Goal: Task Accomplishment & Management: Manage account settings

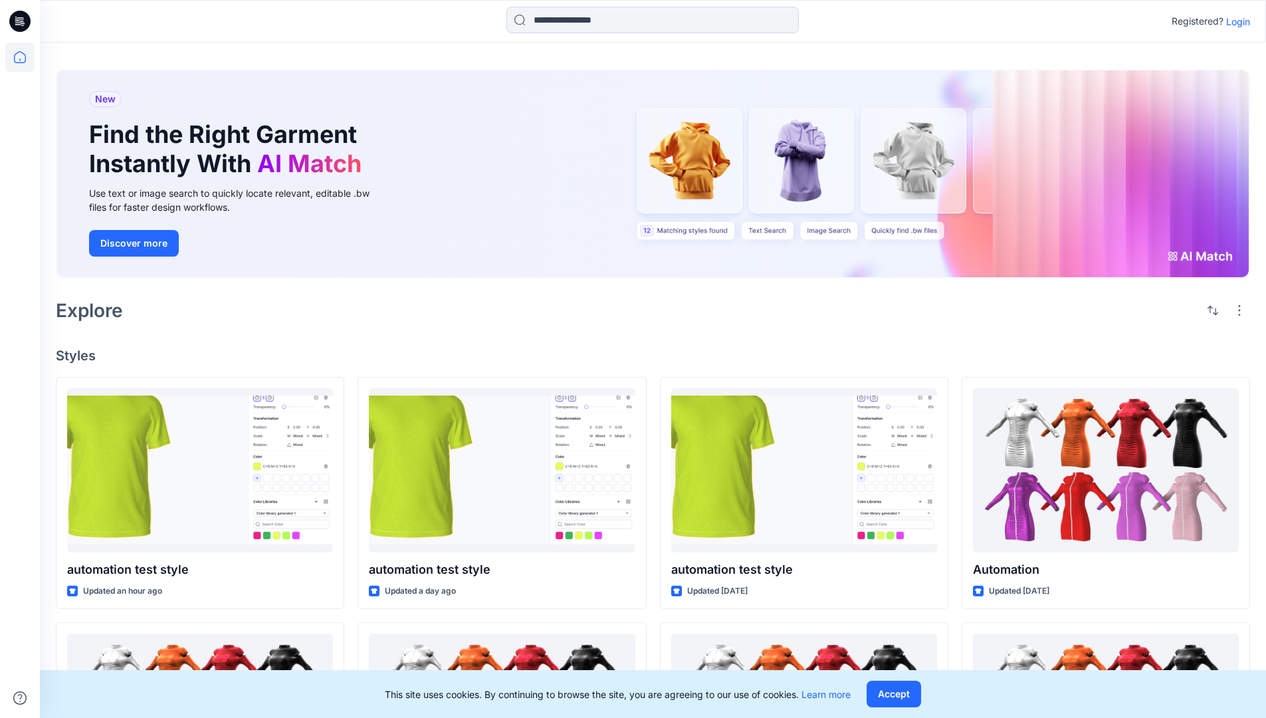
click at [1235, 21] on p "Login" at bounding box center [1238, 22] width 24 height 14
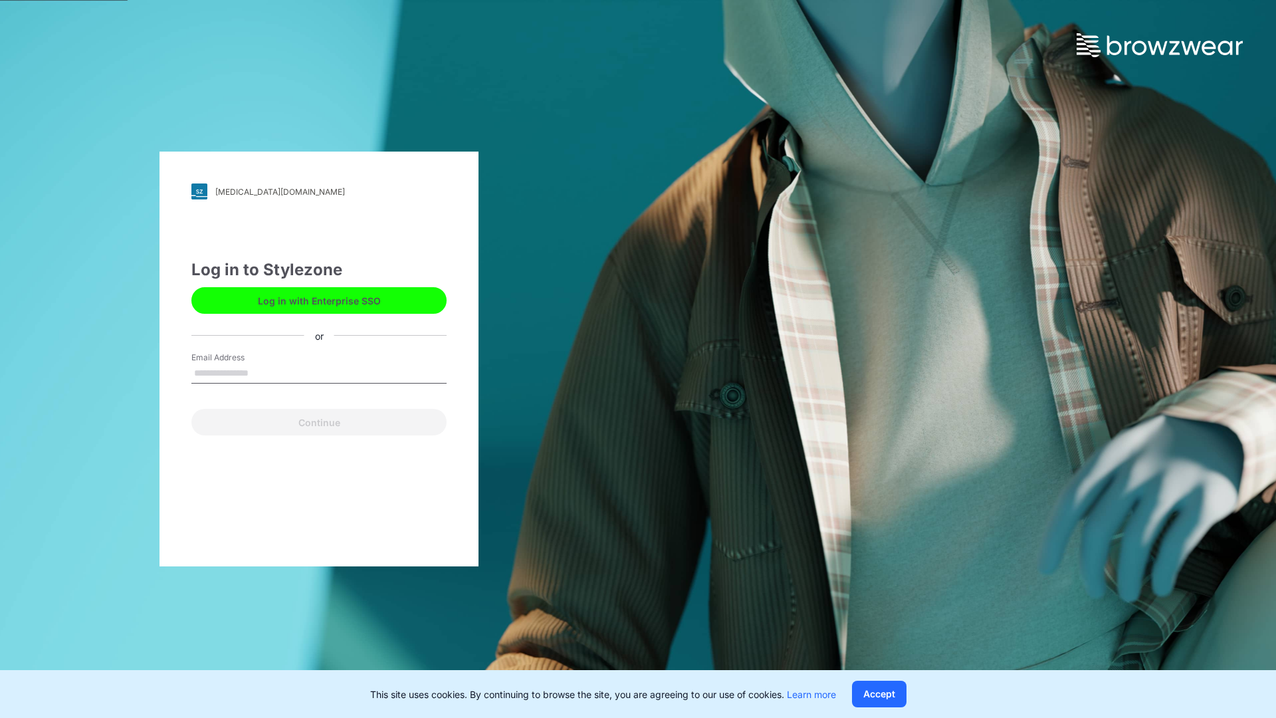
click at [263, 372] on input "Email Address" at bounding box center [318, 374] width 255 height 20
type input "**********"
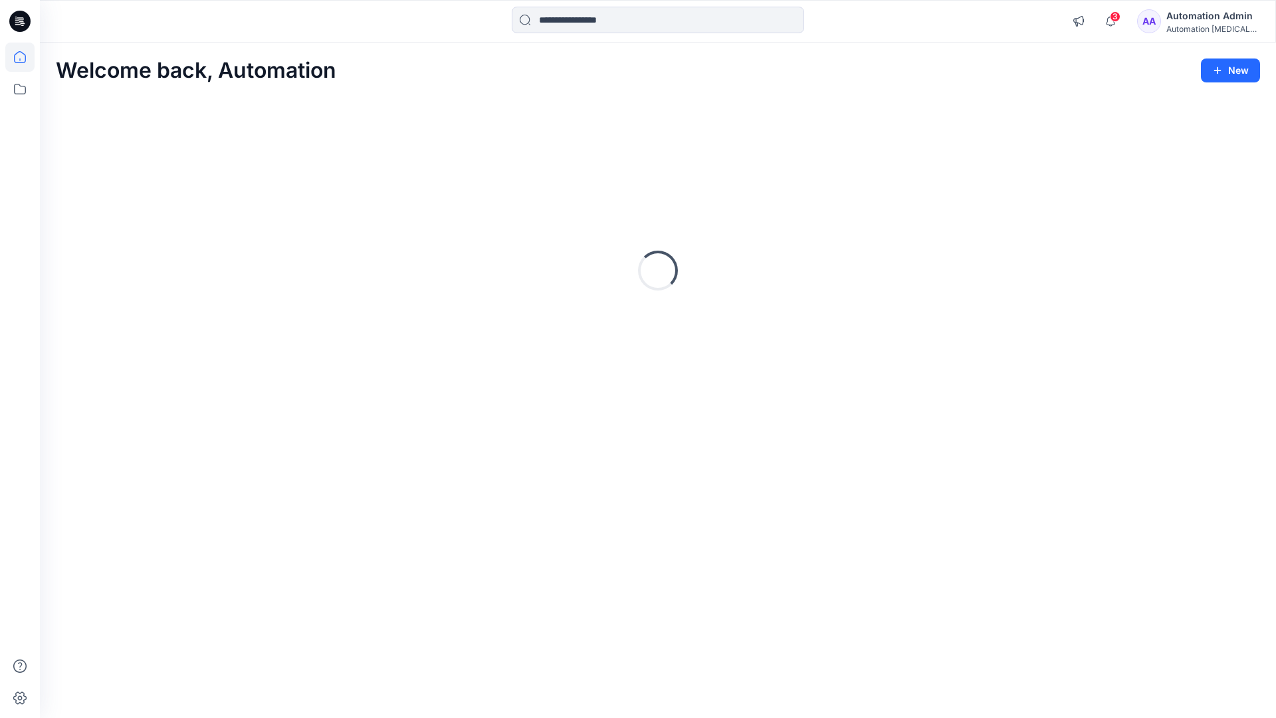
click at [25, 57] on icon at bounding box center [20, 57] width 12 height 12
click at [21, 703] on icon at bounding box center [19, 698] width 13 height 13
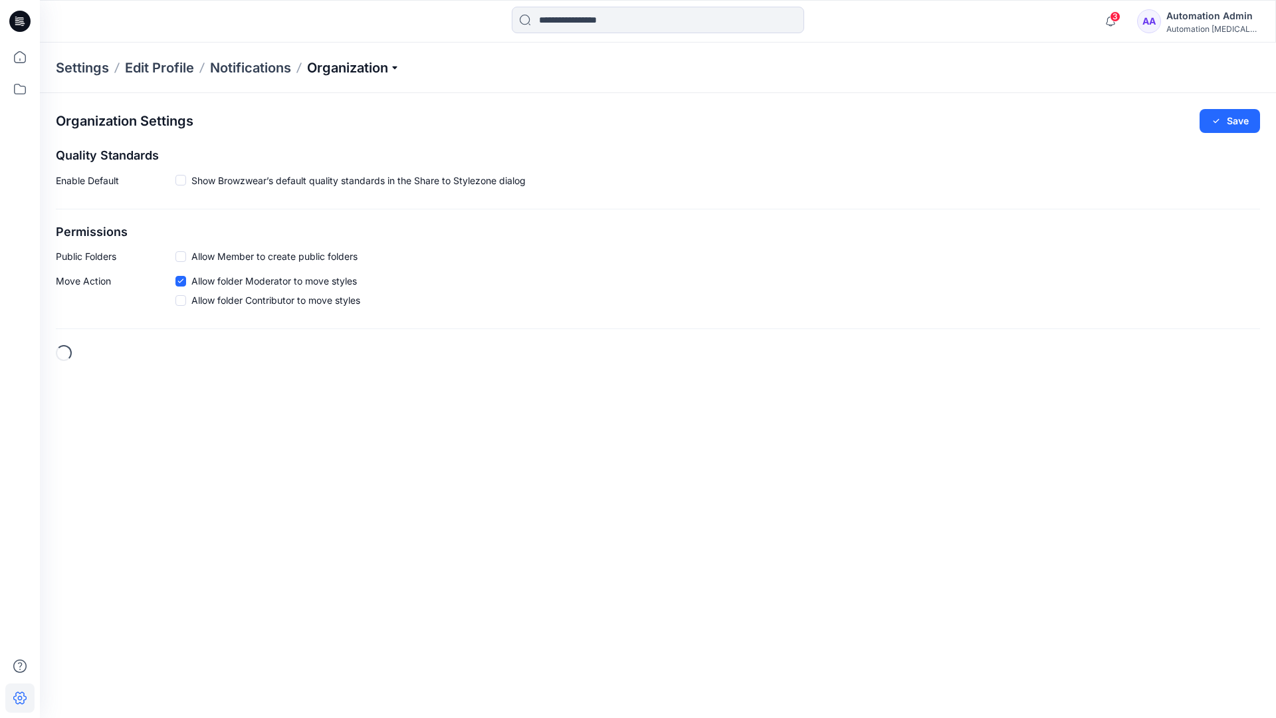
click at [388, 66] on p "Organization" at bounding box center [353, 67] width 93 height 19
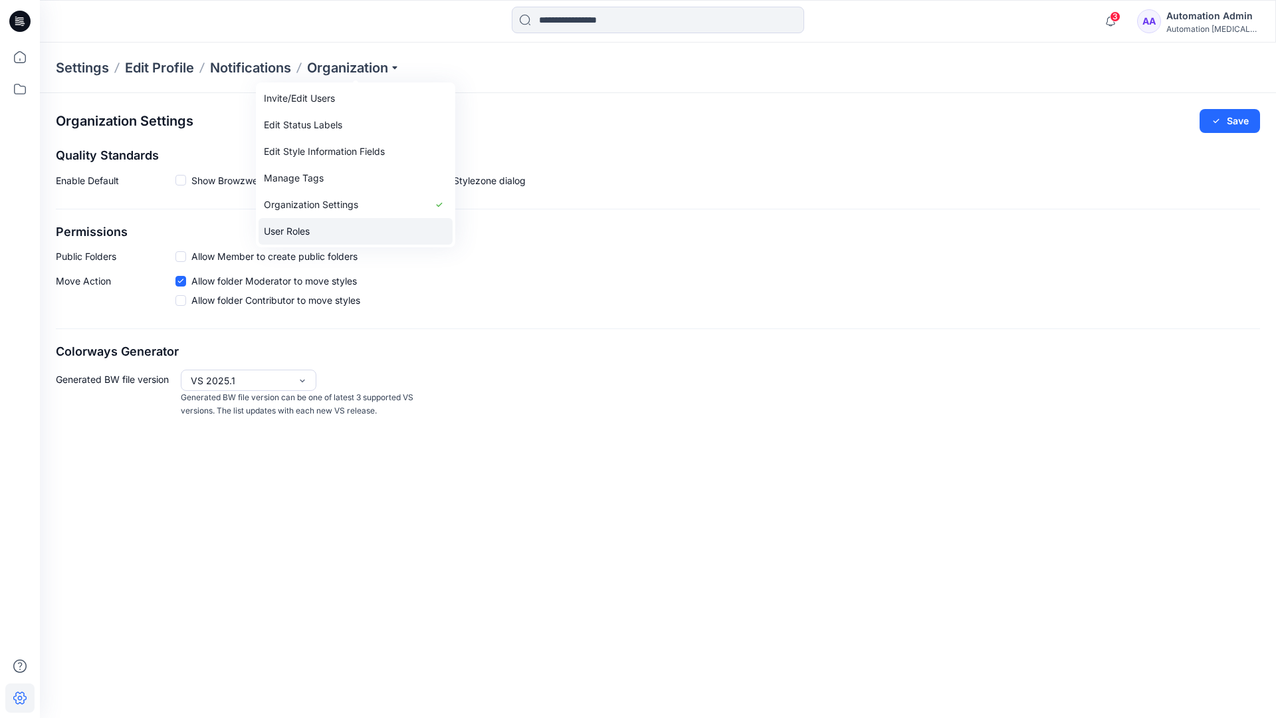
click at [324, 230] on link "User Roles" at bounding box center [356, 231] width 194 height 27
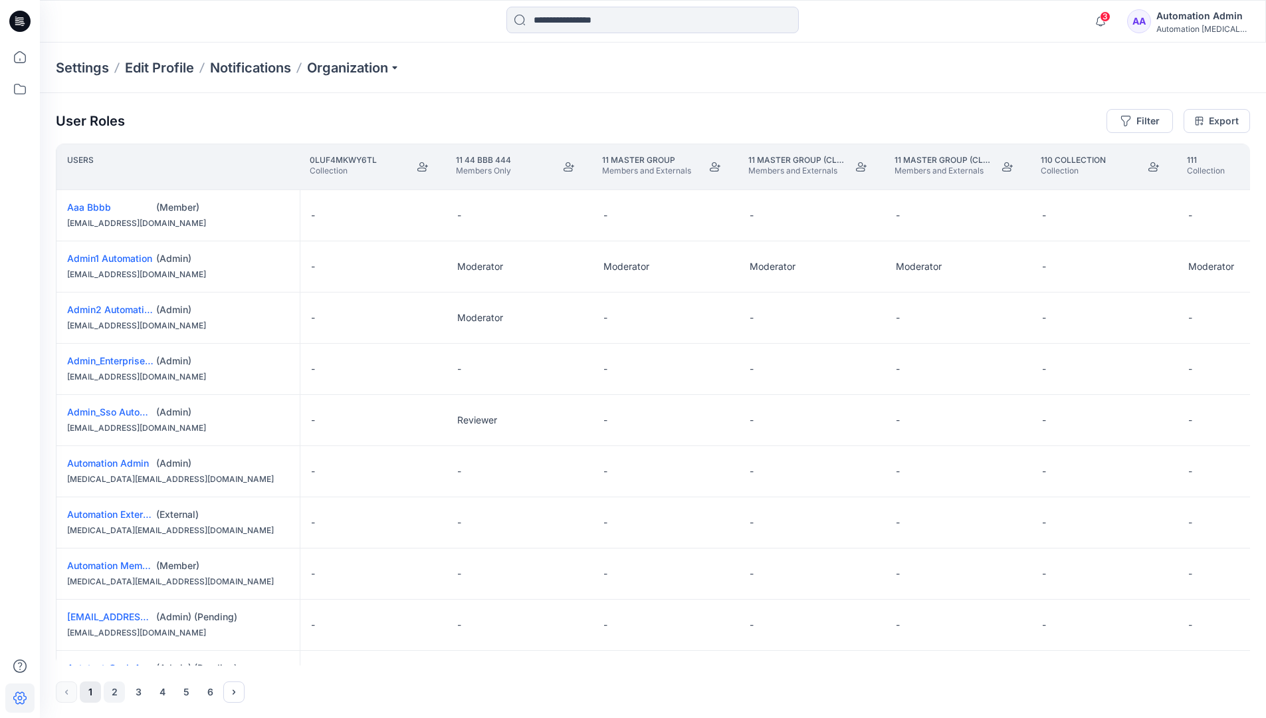
click at [116, 693] on button "2" at bounding box center [114, 691] width 21 height 21
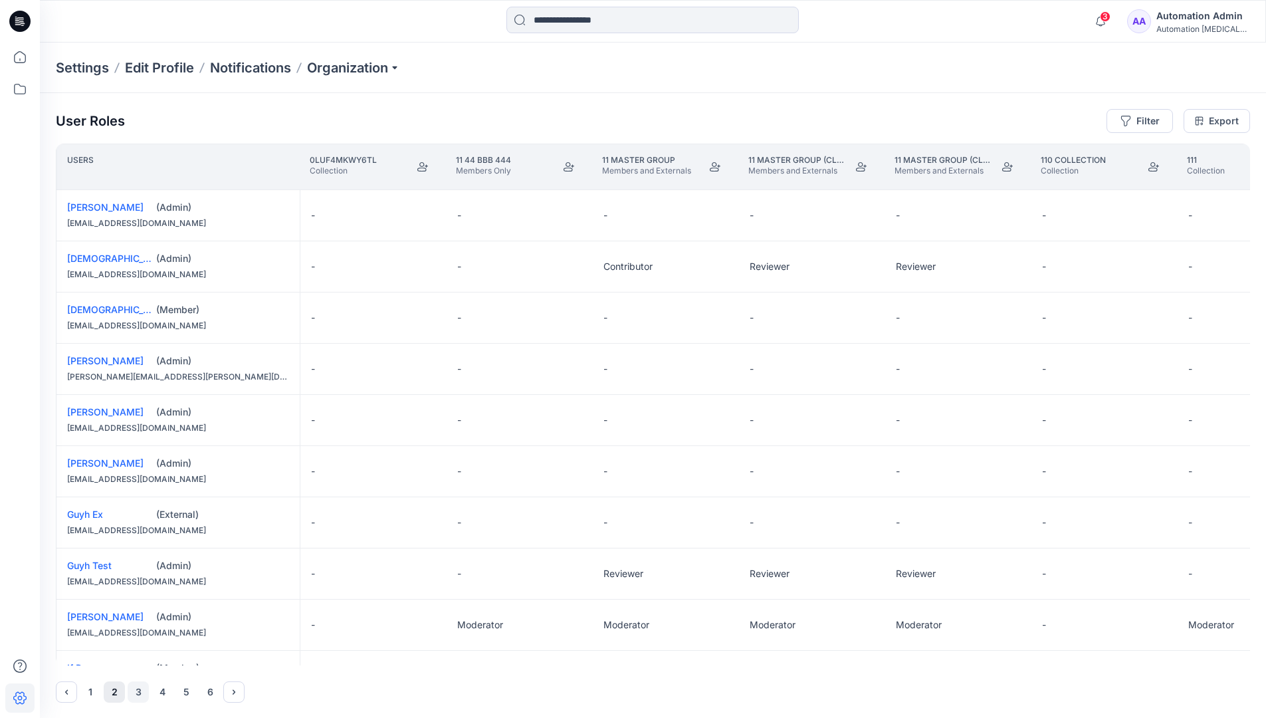
click at [139, 692] on button "3" at bounding box center [138, 691] width 21 height 21
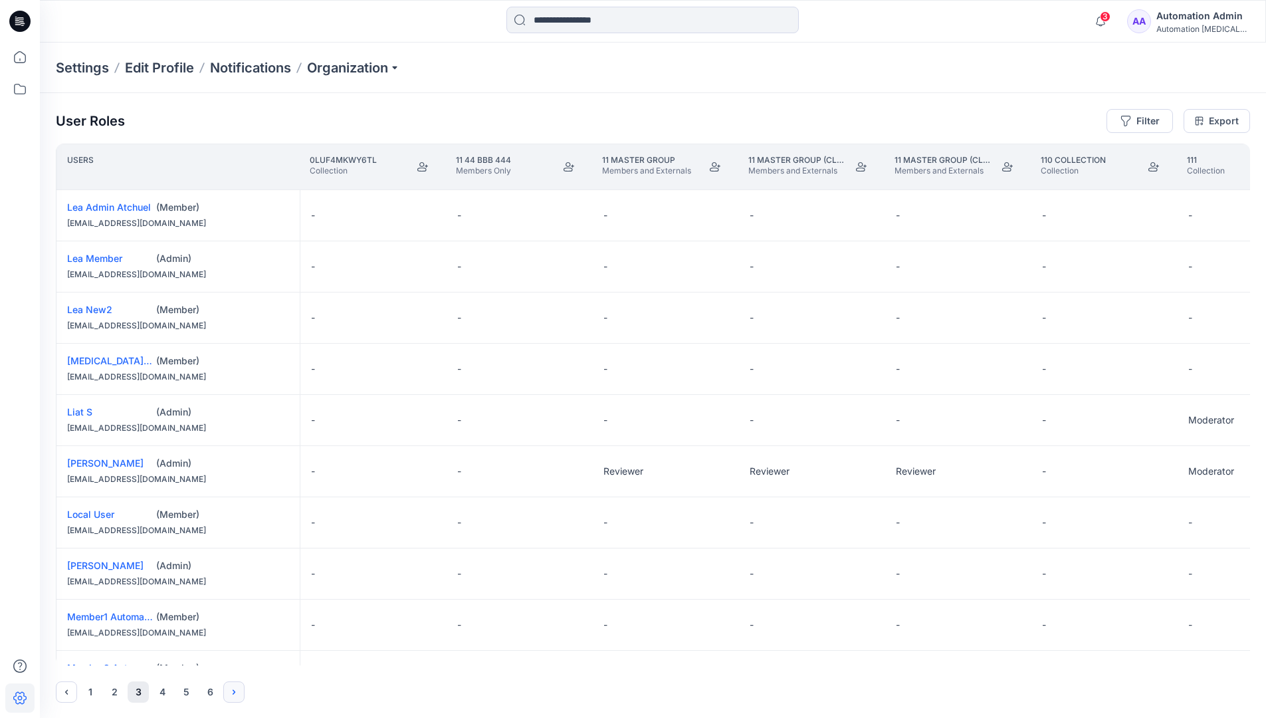
click at [235, 691] on icon "Next" at bounding box center [234, 691] width 3 height 5
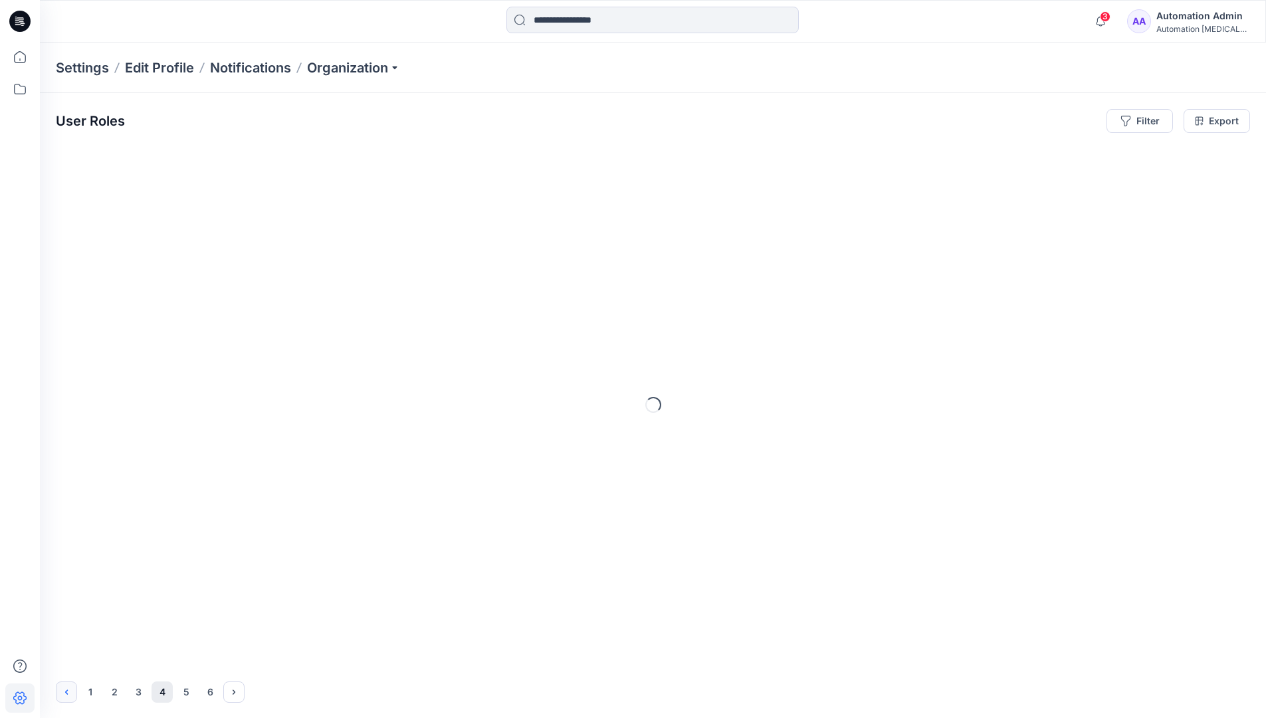
click at [68, 689] on icon "Previous" at bounding box center [66, 692] width 11 height 11
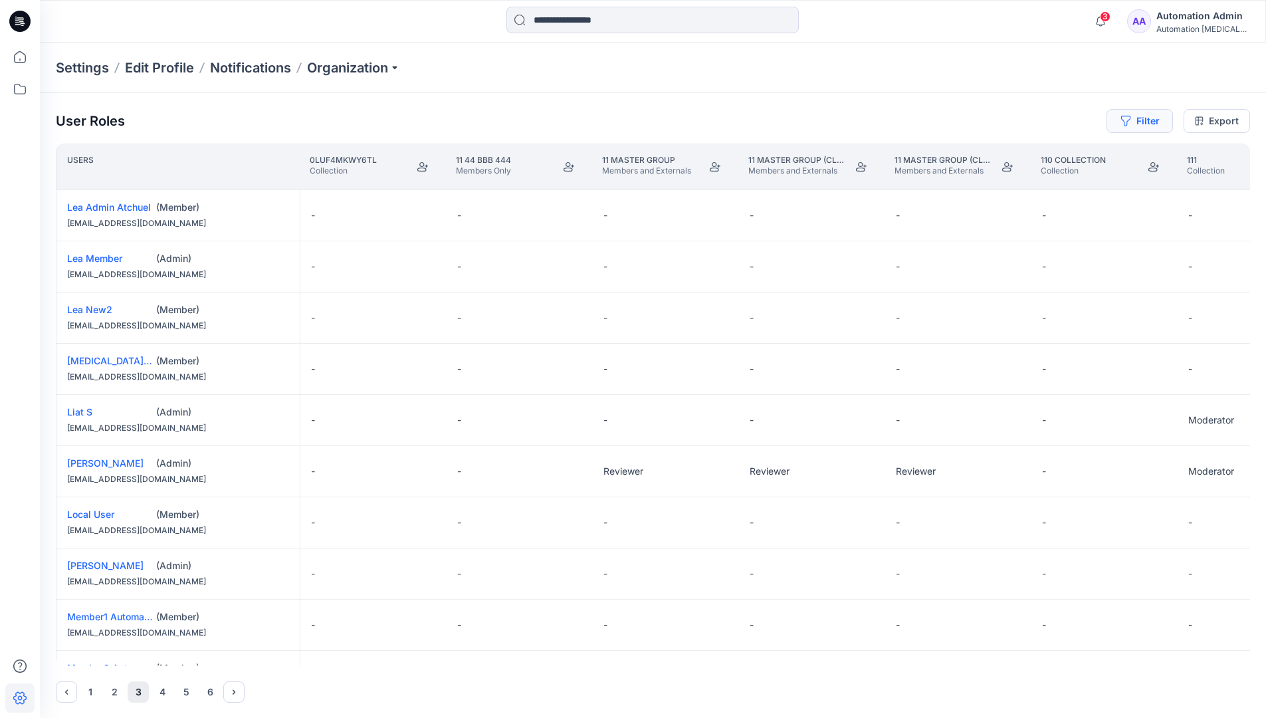
click at [1145, 124] on button "Filter" at bounding box center [1140, 121] width 66 height 24
click at [1064, 157] on div at bounding box center [1092, 156] width 137 height 17
click at [1079, 155] on div at bounding box center [1092, 156] width 137 height 17
type input "****"
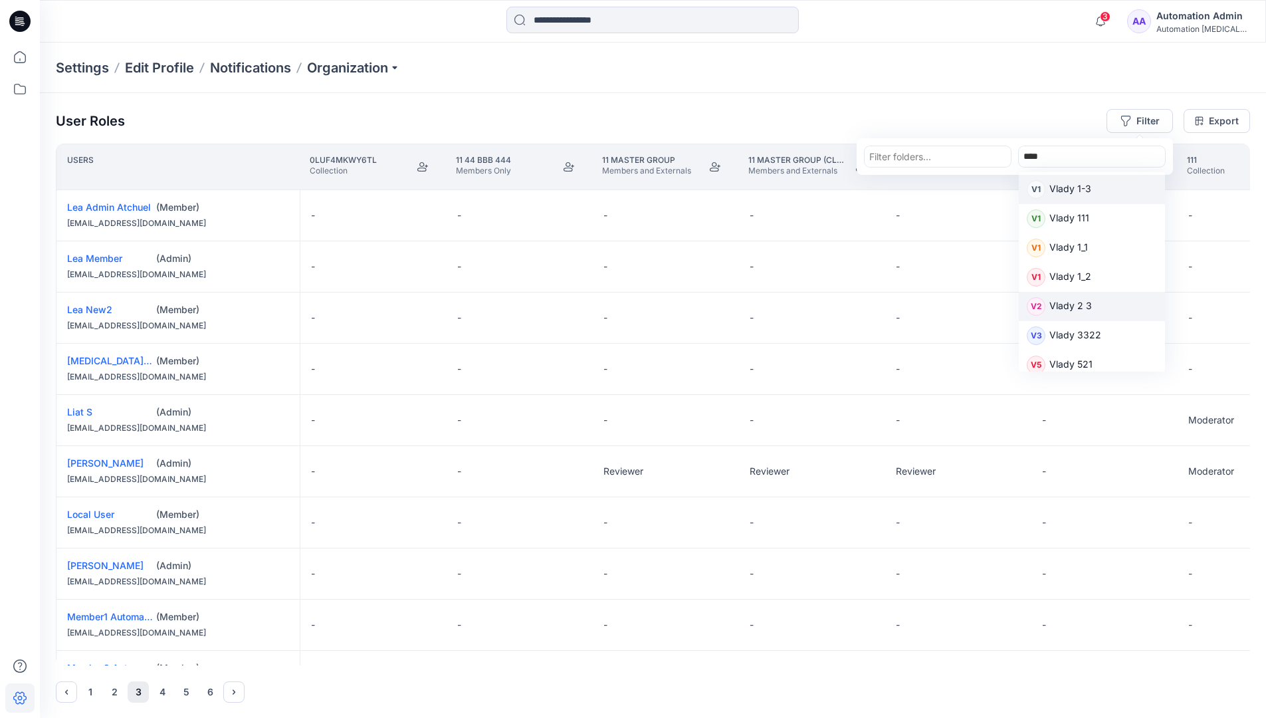
click at [1077, 305] on p "Vlady 2 3" at bounding box center [1071, 306] width 43 height 17
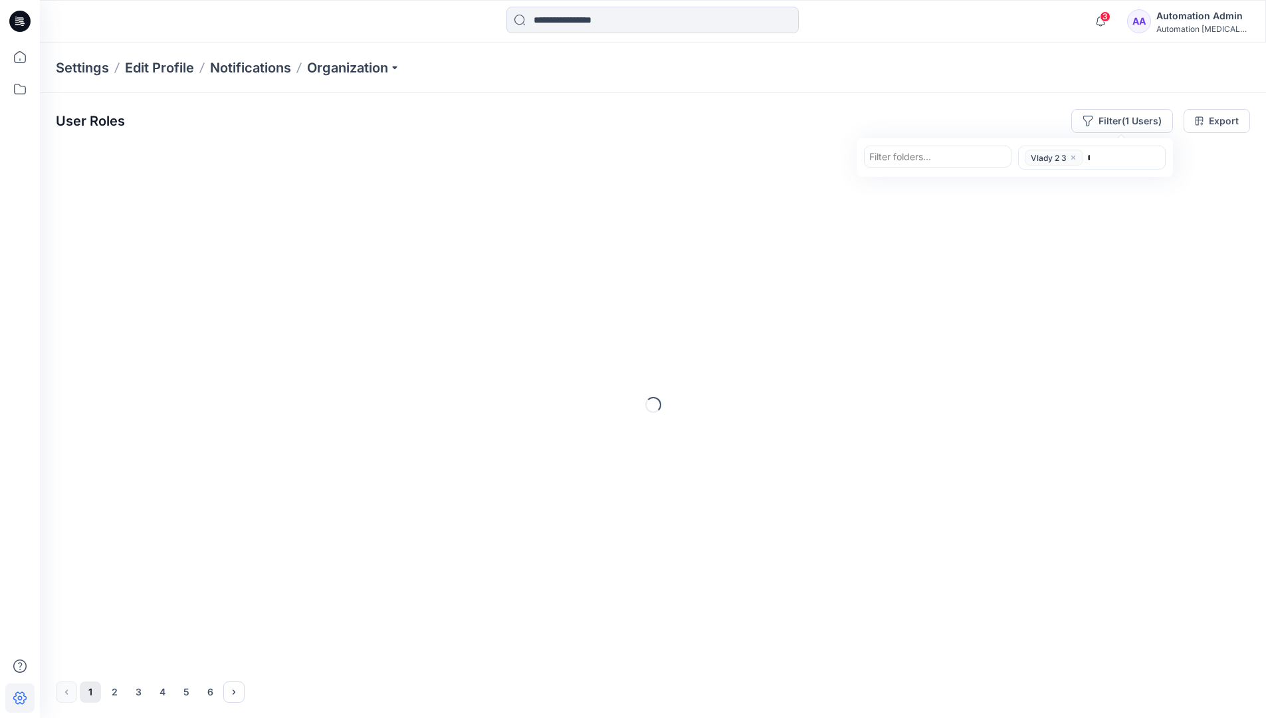
type input "****"
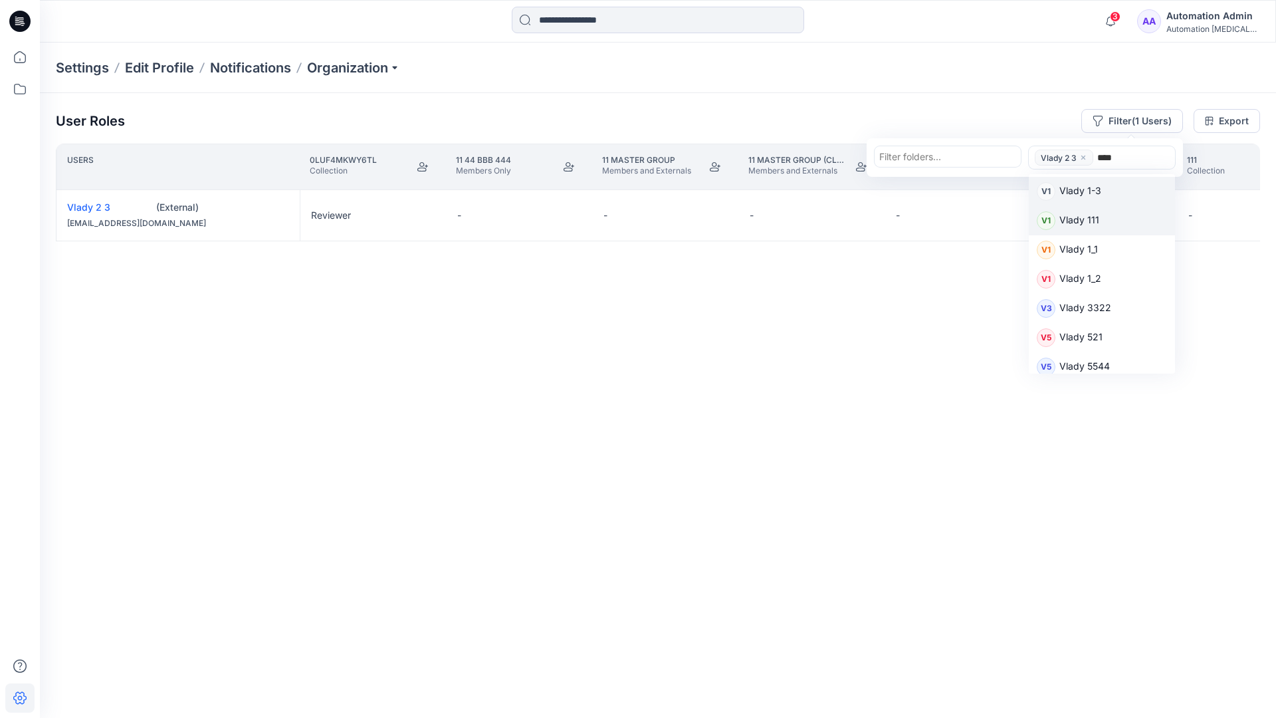
click at [1089, 219] on p "Vlady 111" at bounding box center [1079, 221] width 40 height 17
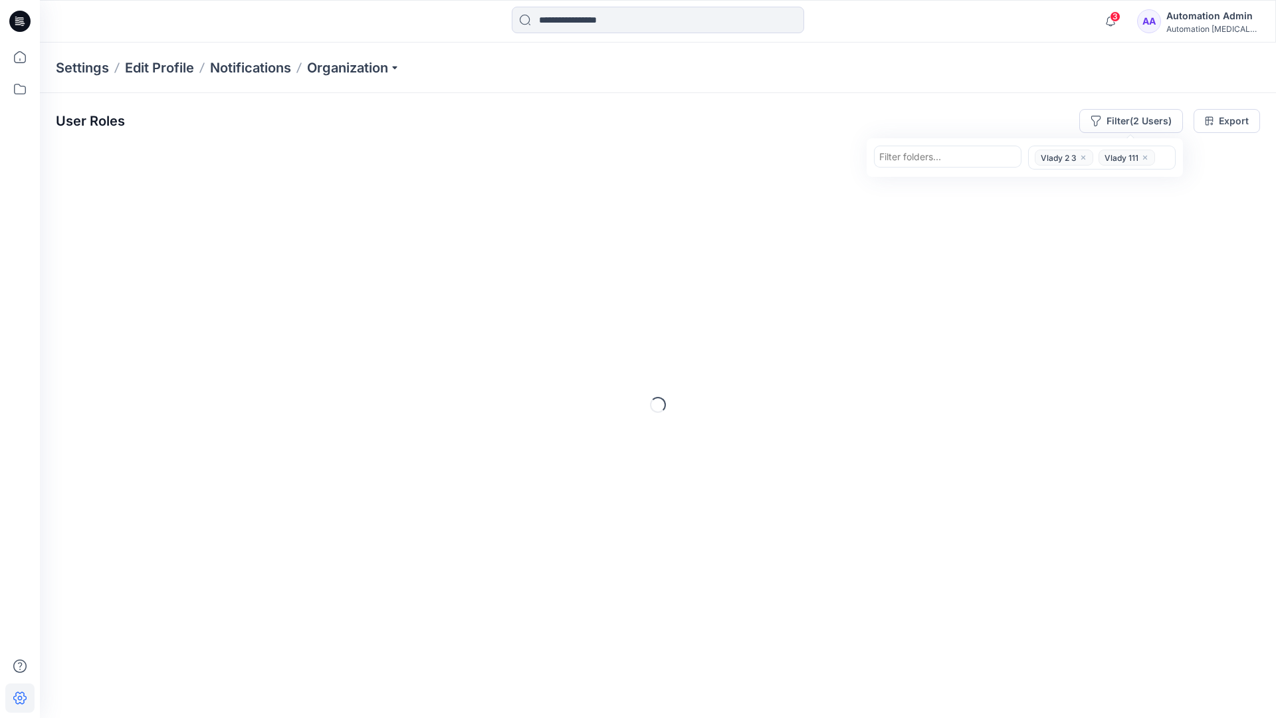
click at [958, 158] on div at bounding box center [947, 156] width 137 height 17
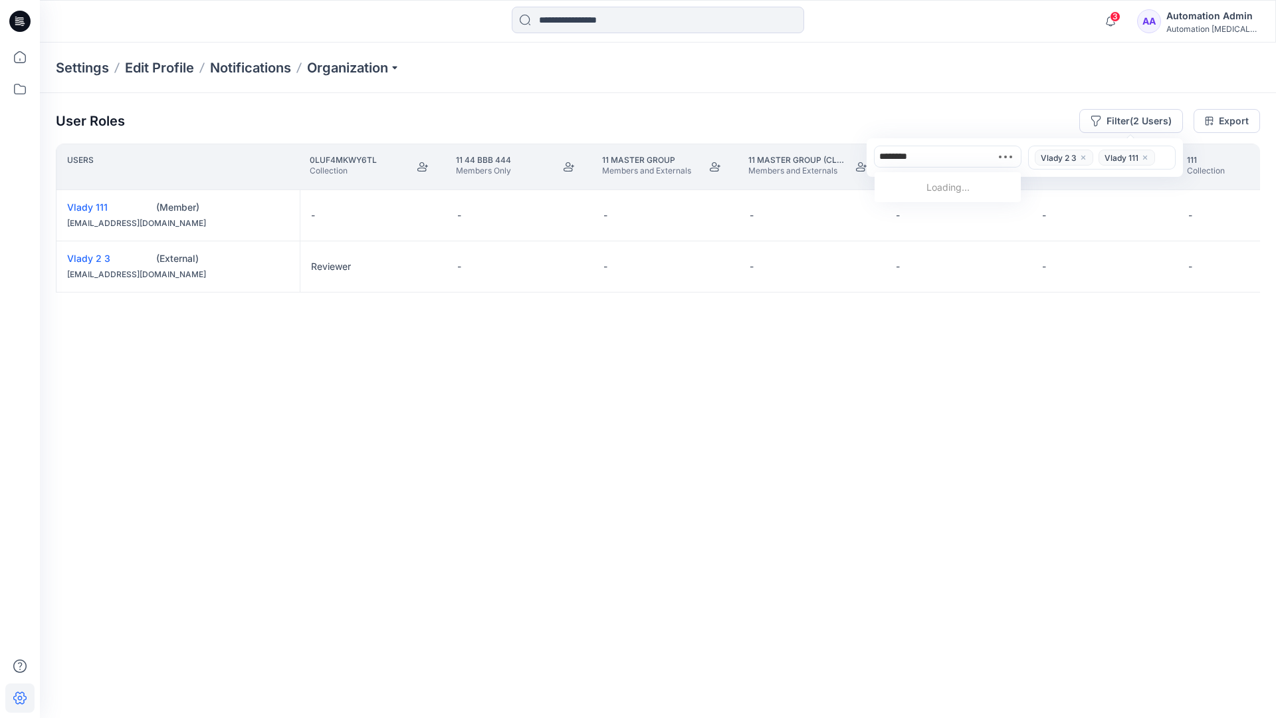
type input "*********"
click at [947, 208] on p "Group With 1 Moderator 2" at bounding box center [943, 214] width 113 height 14
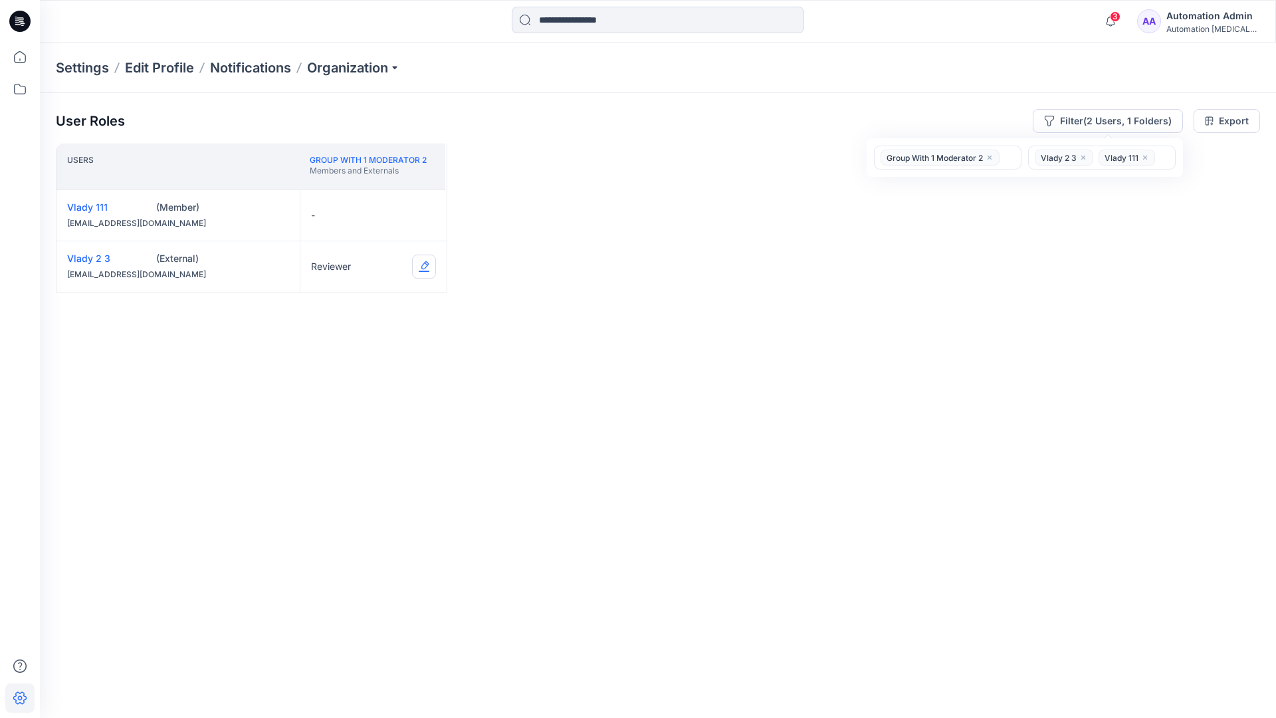
click at [423, 267] on button "Edit Role" at bounding box center [424, 267] width 24 height 24
click at [358, 347] on button "Contributor" at bounding box center [362, 346] width 144 height 24
click at [423, 214] on button "Edit Role" at bounding box center [424, 215] width 24 height 24
click at [334, 308] on button "Moderator" at bounding box center [362, 319] width 144 height 24
click at [423, 265] on button "Edit Role" at bounding box center [424, 267] width 24 height 24
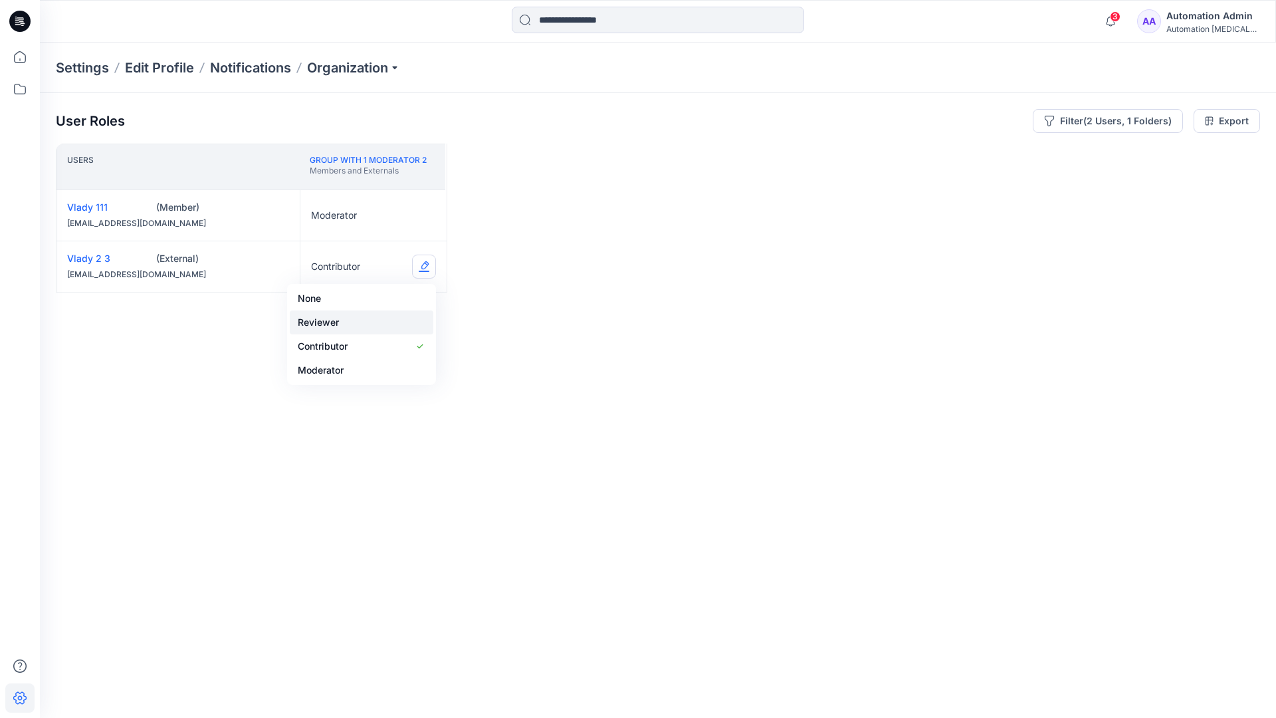
click at [358, 322] on button "Reviewer" at bounding box center [362, 322] width 144 height 24
click at [425, 215] on button "Edit Role" at bounding box center [424, 215] width 24 height 24
click at [349, 245] on button "None" at bounding box center [362, 247] width 144 height 24
click at [990, 154] on icon "close" at bounding box center [990, 158] width 8 height 8
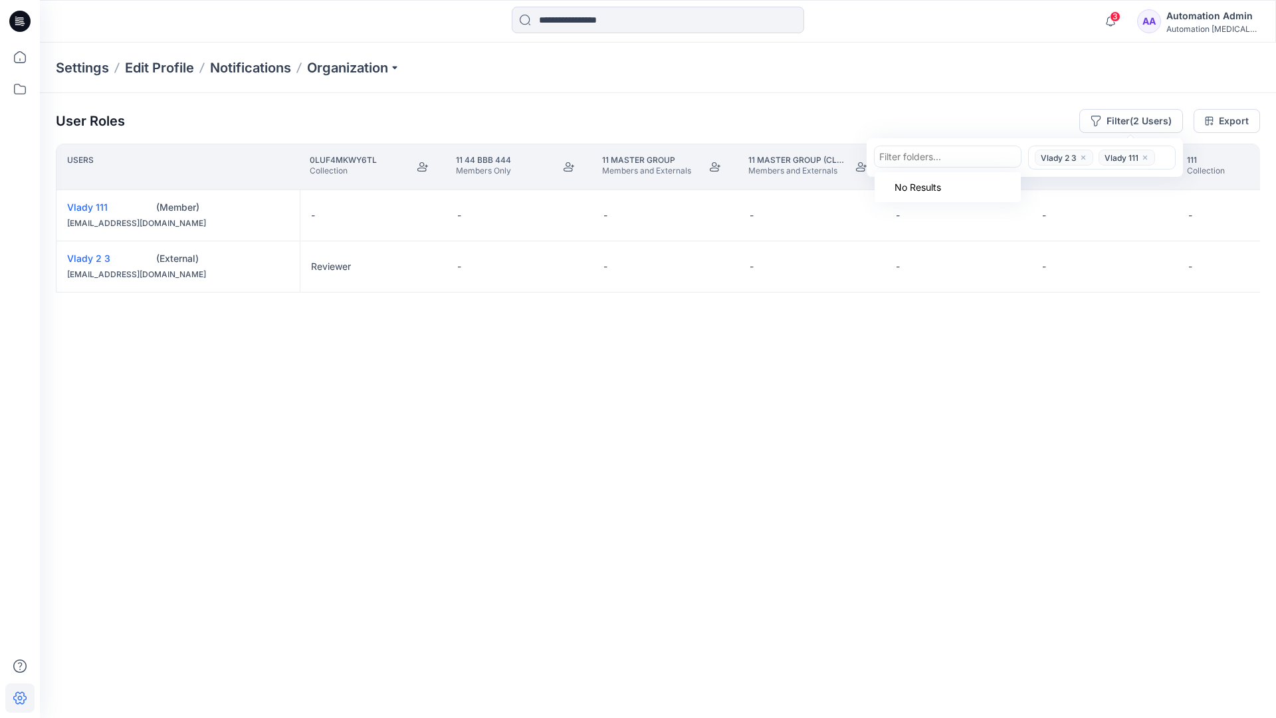
click at [1082, 156] on icon "close" at bounding box center [1083, 158] width 4 height 4
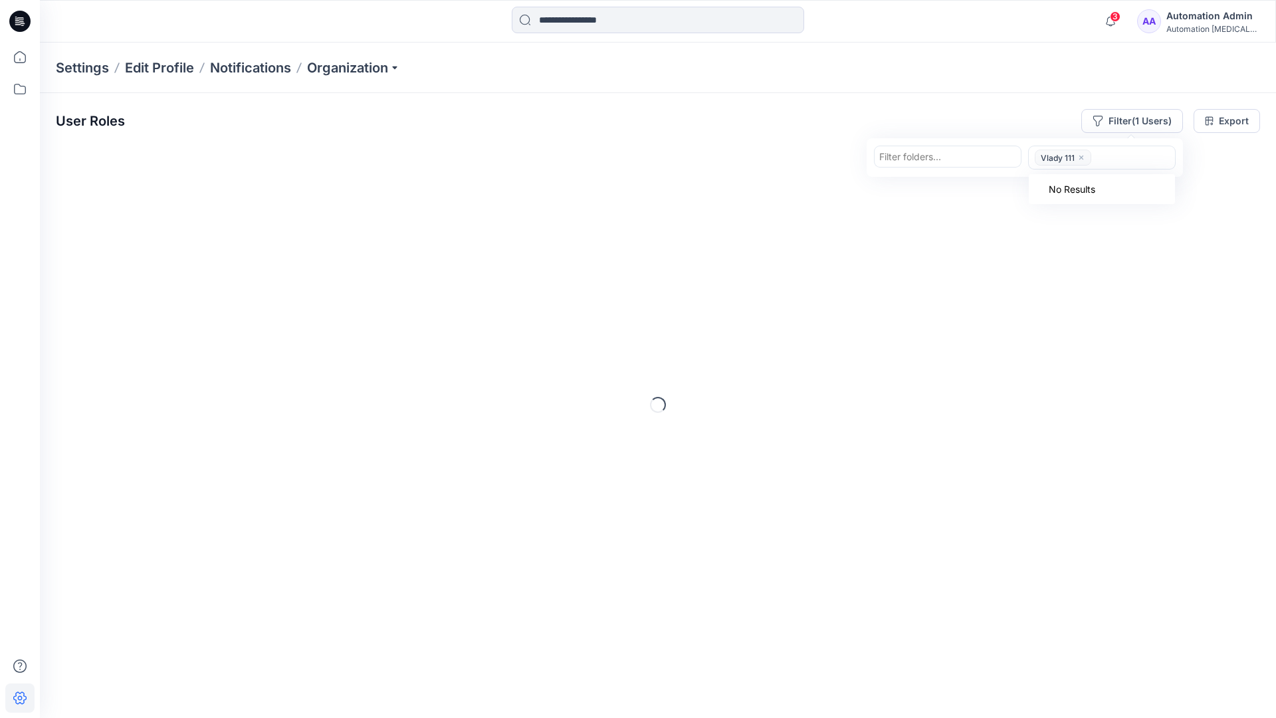
click at [1081, 159] on icon "close" at bounding box center [1081, 158] width 8 height 8
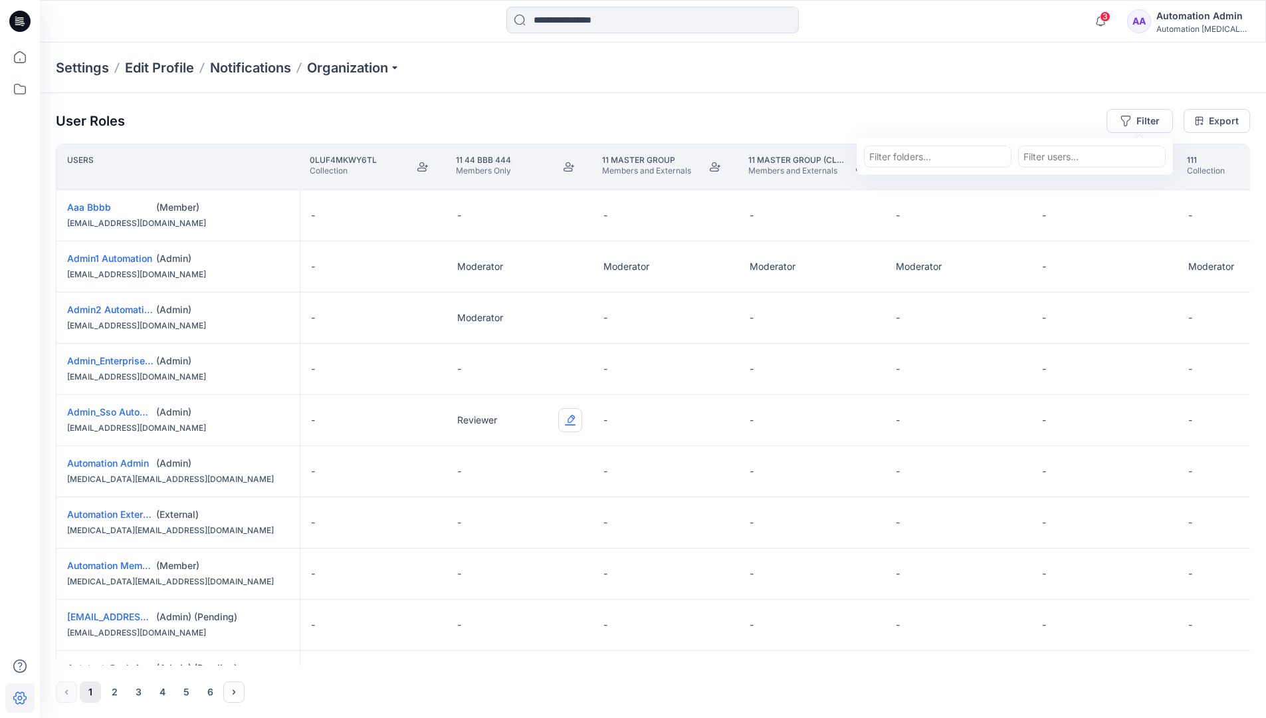
click at [572, 421] on button "Edit Role" at bounding box center [570, 420] width 24 height 24
click at [520, 479] on button "Reviewer" at bounding box center [508, 476] width 144 height 24
click at [1190, 25] on div "Automation testim..." at bounding box center [1203, 29] width 93 height 10
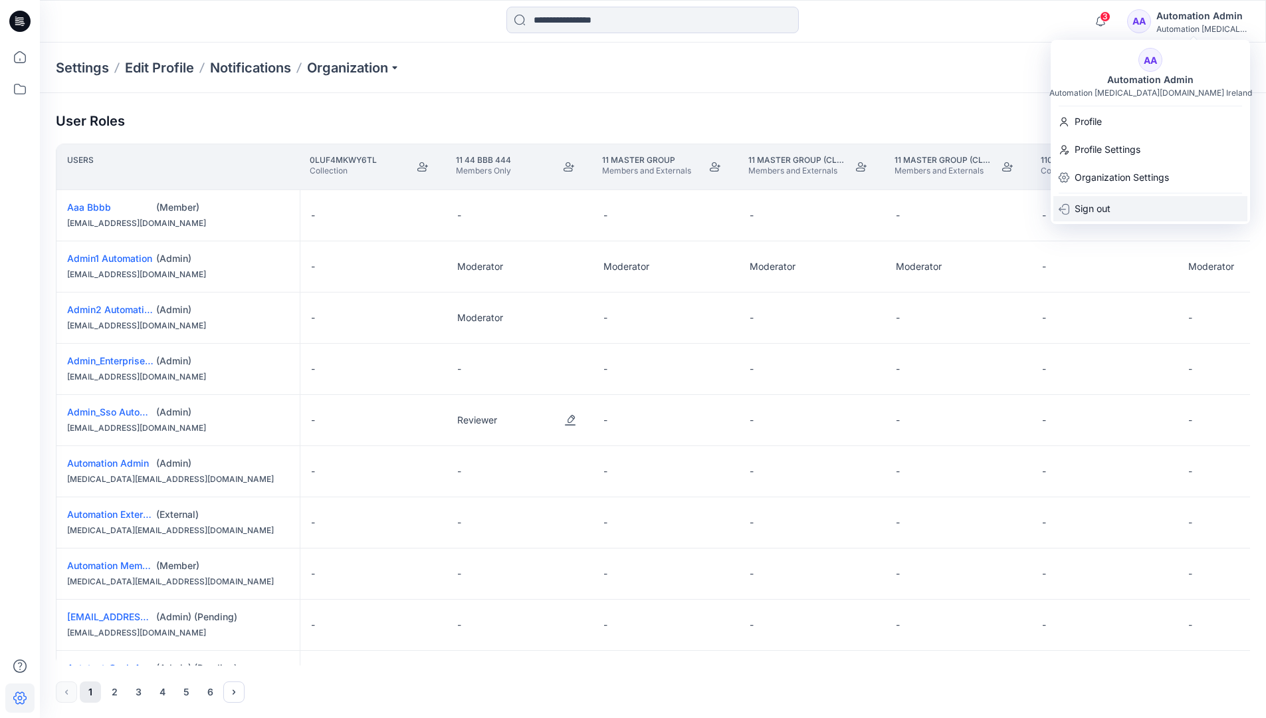
click at [1129, 199] on div "Sign out" at bounding box center [1150, 208] width 194 height 25
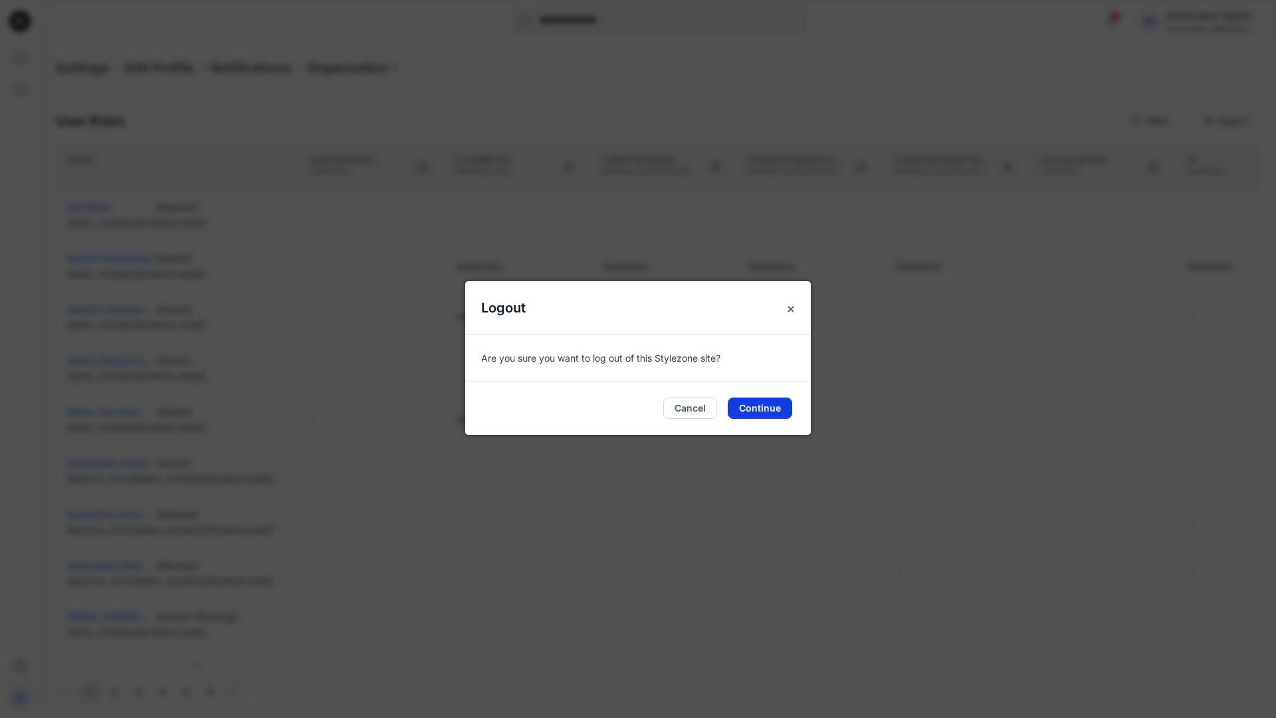
click at [772, 405] on button "Continue" at bounding box center [760, 407] width 64 height 21
